Goal: Obtain resource: Download file/media

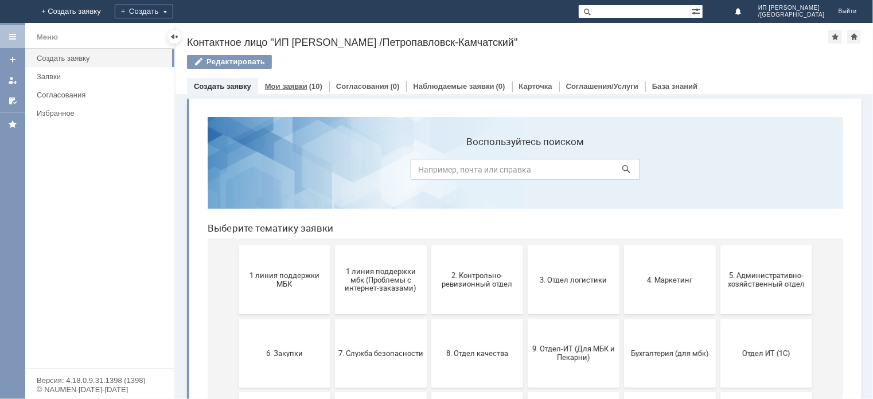
click at [294, 82] on link "Мои заявки" at bounding box center [286, 86] width 42 height 9
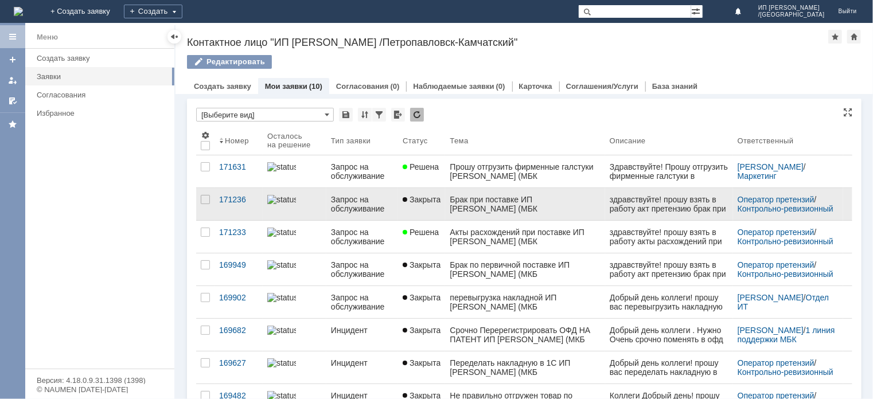
click at [519, 213] on div "Брак при поставке ИП [PERSON_NAME] (МБК [GEOGRAPHIC_DATA])" at bounding box center [524, 204] width 150 height 18
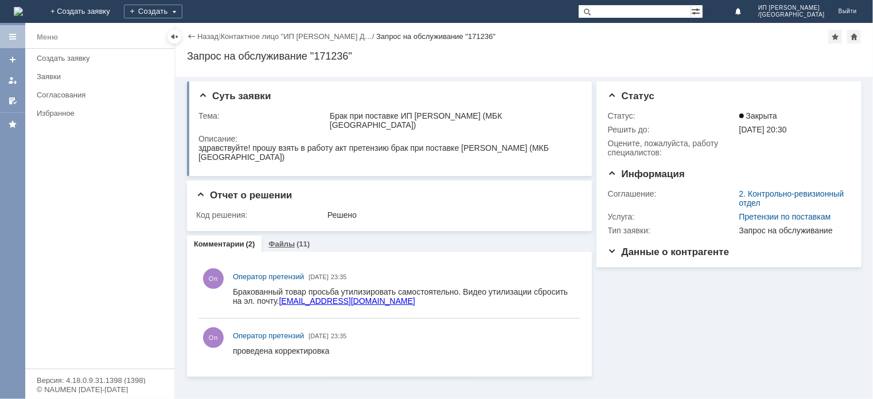
click at [292, 243] on div "Файлы (11)" at bounding box center [288, 243] width 41 height 7
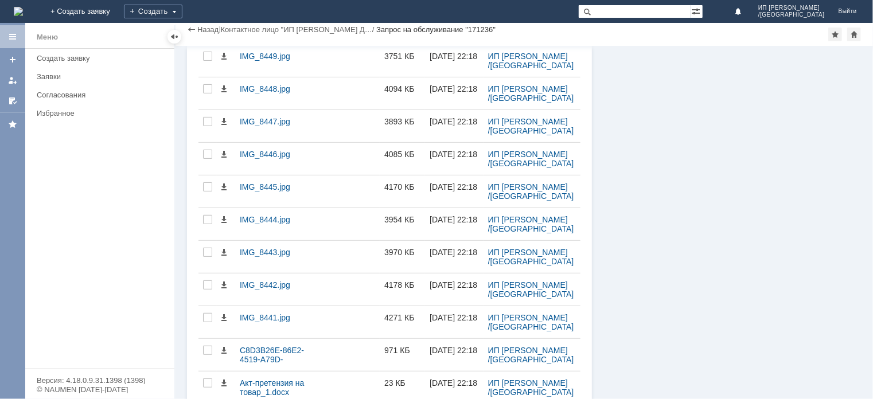
scroll to position [266, 0]
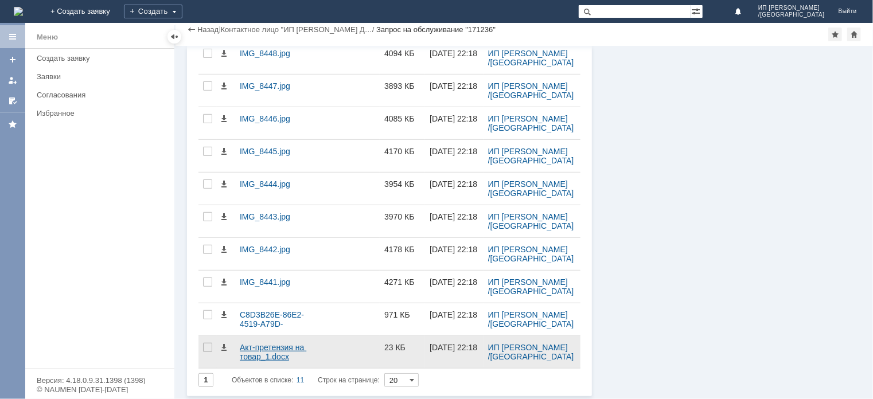
click at [272, 346] on div "Акт-претензия на товар_1.docx" at bounding box center [280, 352] width 81 height 18
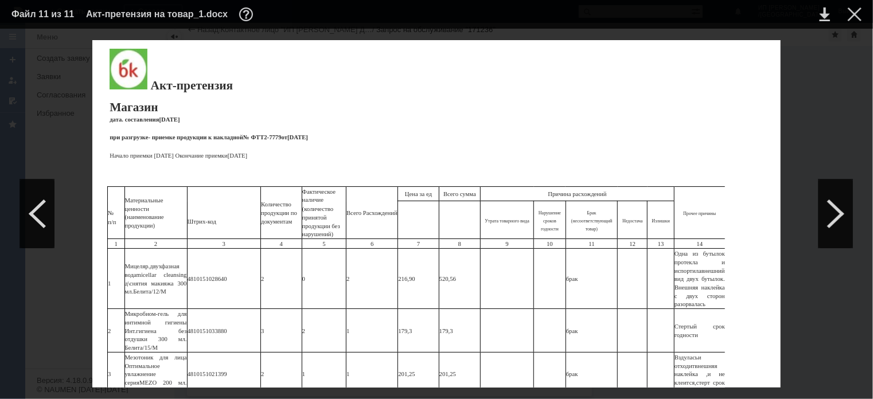
drag, startPoint x: 855, startPoint y: 200, endPoint x: 859, endPoint y: 276, distance: 75.8
click at [859, 276] on div "Акт-претензия Магазин дата. составления [DATE] при разгрузке - приемке продукци…" at bounding box center [436, 213] width 850 height 347
drag, startPoint x: 856, startPoint y: 276, endPoint x: 850, endPoint y: 243, distance: 33.2
click at [850, 243] on div "ИНФОРМАЦИЯ О ФАЙЛЕ Имя файла: Акт-претензия на товар_1.docx Размер: 23.98КБ Дат…" at bounding box center [436, 214] width 873 height 370
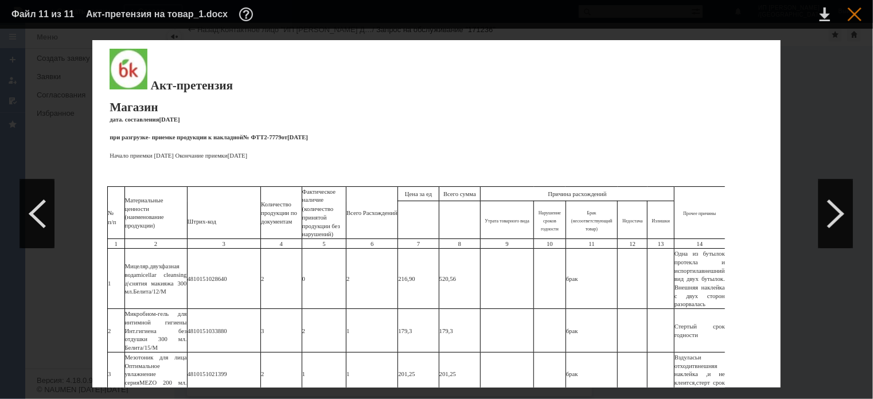
click at [854, 16] on div at bounding box center [854, 14] width 14 height 14
